Goal: Navigation & Orientation: Find specific page/section

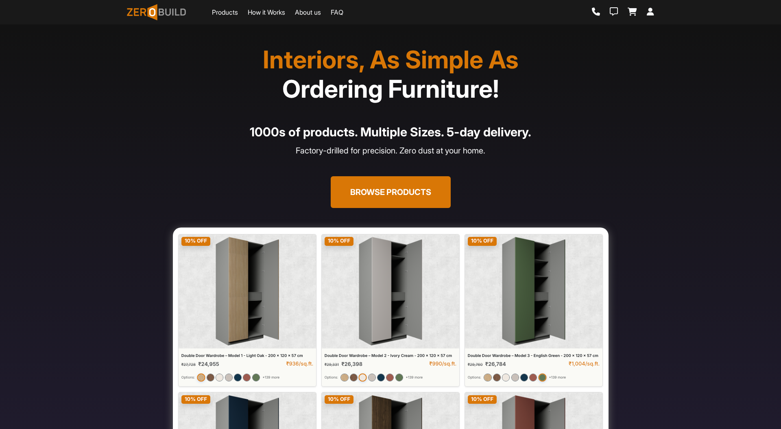
click at [392, 179] on button "Browse Products" at bounding box center [391, 192] width 120 height 32
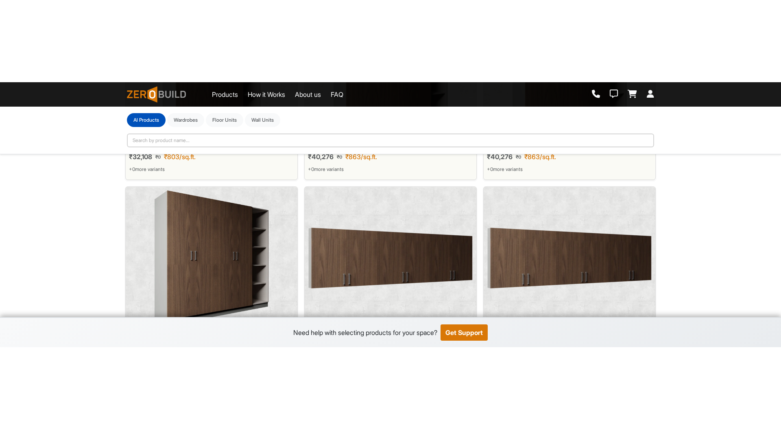
scroll to position [469, 0]
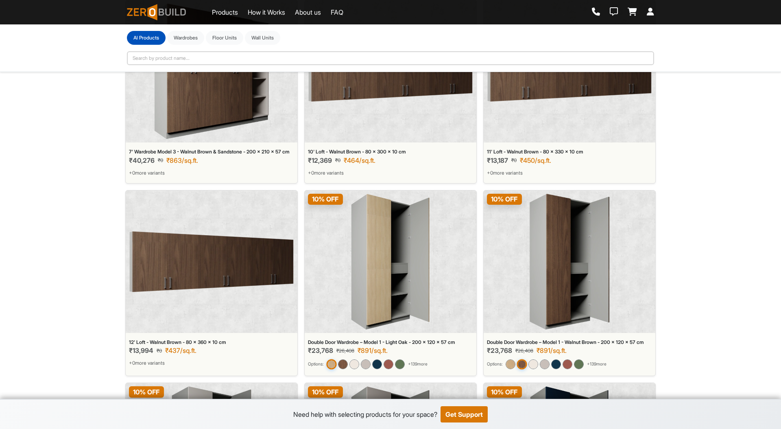
click at [726, 205] on main "**********" at bounding box center [390, 364] width 781 height 1667
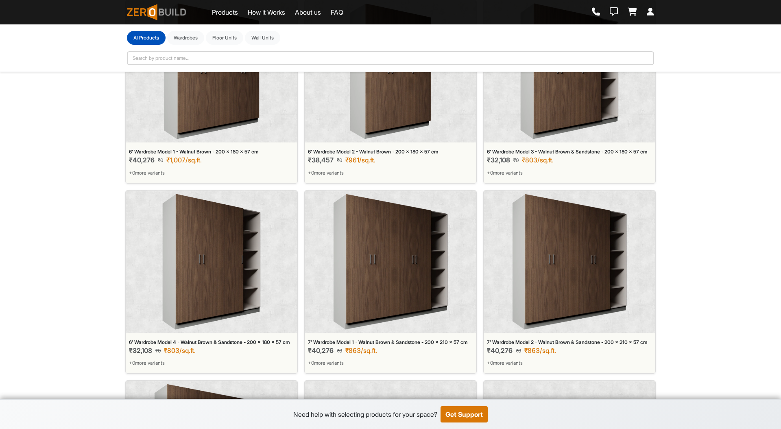
scroll to position [0, 0]
